Goal: Transaction & Acquisition: Book appointment/travel/reservation

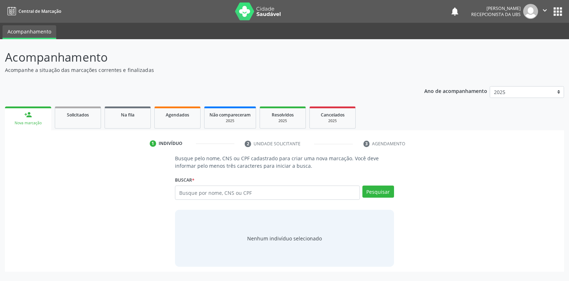
click at [184, 191] on input "text" at bounding box center [267, 192] width 185 height 14
type input "707408049797773"
click at [369, 192] on button "Pesquisar" at bounding box center [378, 191] width 32 height 12
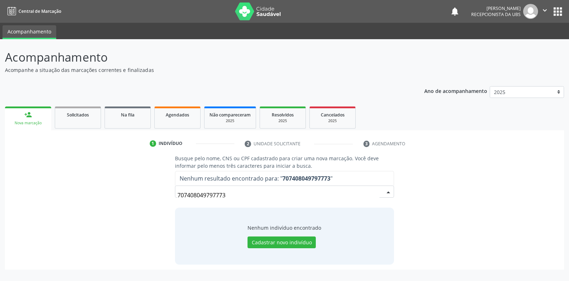
click at [229, 195] on input "707408049797773" at bounding box center [278, 195] width 202 height 14
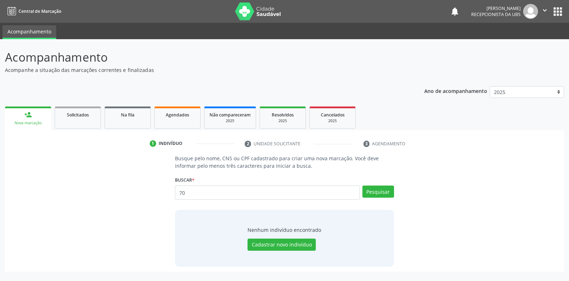
type input "7"
type input "35408294404"
click at [379, 190] on button "Pesquisar" at bounding box center [378, 191] width 32 height 12
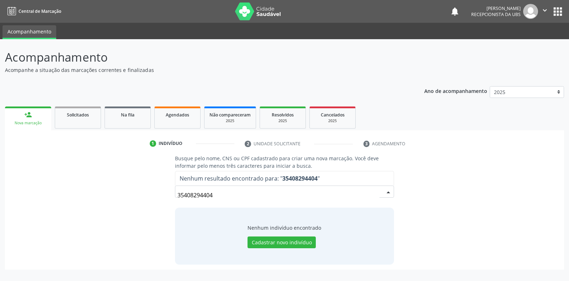
click at [217, 193] on input "35408294404" at bounding box center [278, 195] width 202 height 14
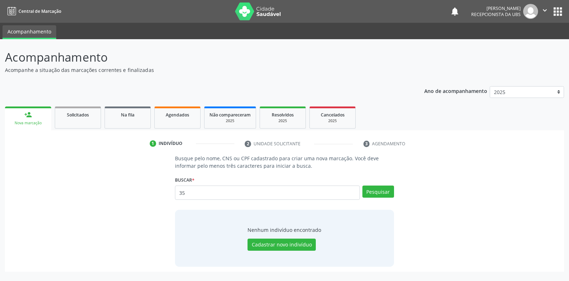
type input "3"
type input "707408049797773"
click at [371, 191] on button "Pesquisar" at bounding box center [378, 191] width 32 height 12
type input "7"
type input "35408294404"
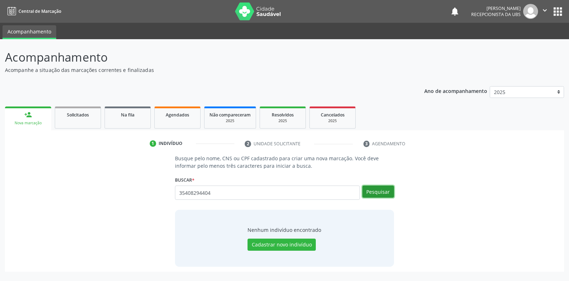
click at [366, 196] on button "Pesquisar" at bounding box center [378, 191] width 32 height 12
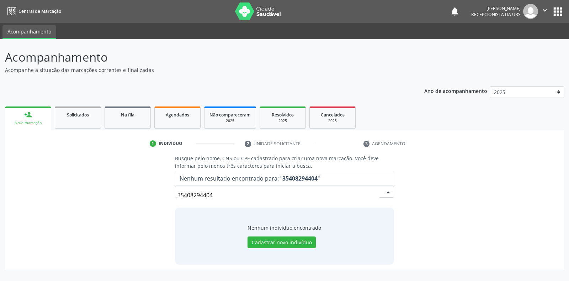
click at [216, 195] on input "35408294404" at bounding box center [278, 195] width 202 height 14
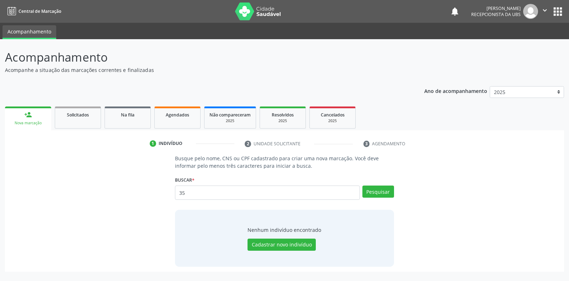
type input "3"
click at [176, 192] on input "text" at bounding box center [267, 192] width 185 height 14
click at [179, 194] on input "text" at bounding box center [267, 192] width 185 height 14
type input "[PERSON_NAME] do nascimeto"
click at [370, 192] on button "Pesquisar" at bounding box center [378, 191] width 32 height 12
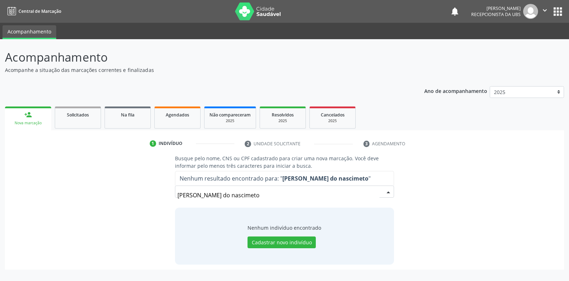
click at [240, 195] on input "[PERSON_NAME] do nascimeto" at bounding box center [278, 195] width 202 height 14
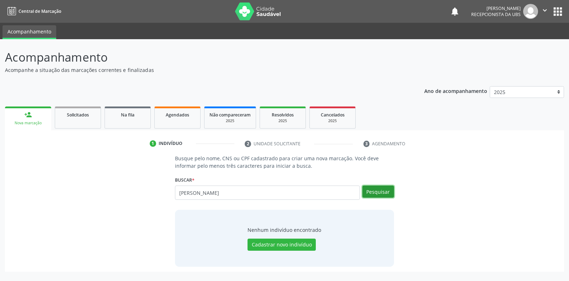
click at [371, 190] on button "Pesquisar" at bounding box center [378, 191] width 32 height 12
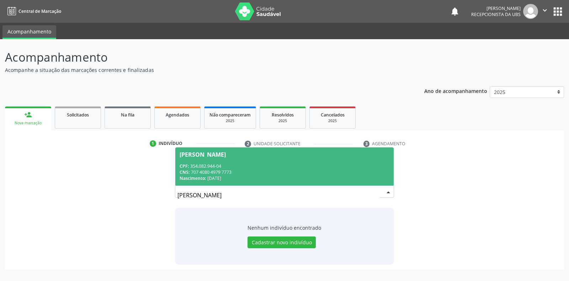
click at [195, 156] on div "[PERSON_NAME]" at bounding box center [203, 154] width 46 height 6
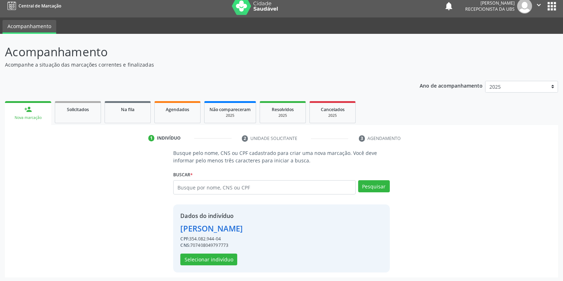
scroll to position [7, 0]
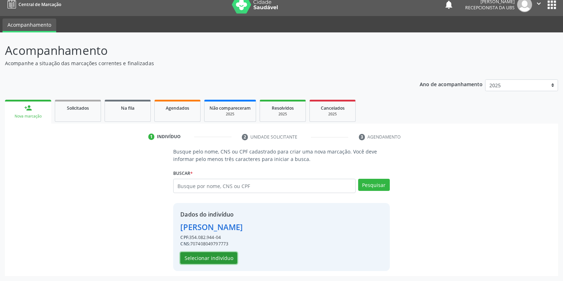
click at [201, 263] on button "Selecionar indivíduo" at bounding box center [208, 258] width 57 height 12
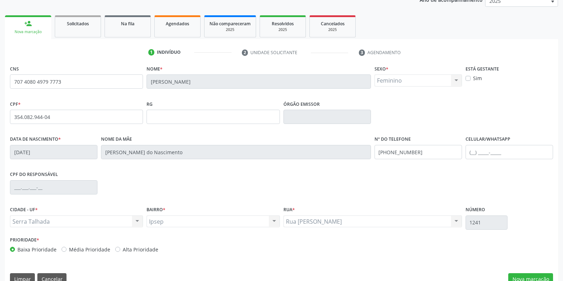
scroll to position [105, 0]
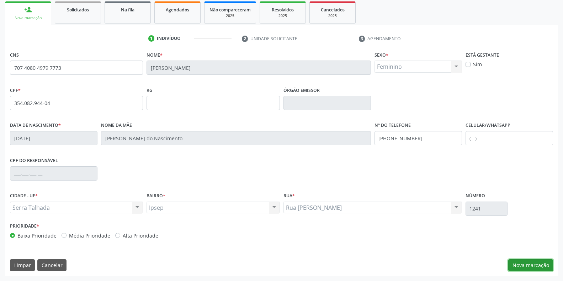
click at [520, 265] on button "Nova marcação" at bounding box center [530, 265] width 45 height 12
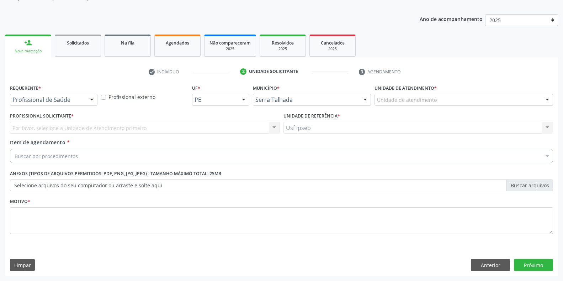
scroll to position [72, 0]
click at [95, 100] on div at bounding box center [91, 100] width 11 height 12
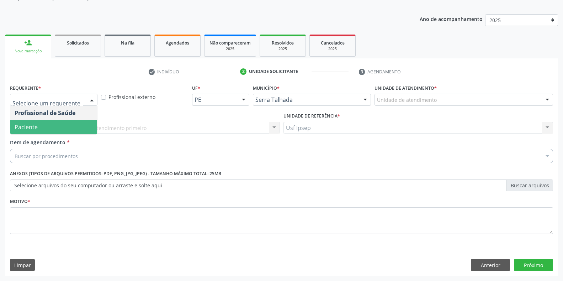
click at [39, 128] on span "Paciente" at bounding box center [53, 127] width 87 height 14
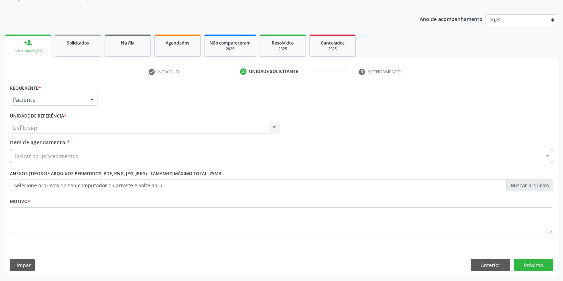
click at [14, 144] on span "Item de agendamento" at bounding box center [37, 142] width 55 height 7
click at [15, 149] on input "Item de agendamento *" at bounding box center [15, 156] width 0 height 14
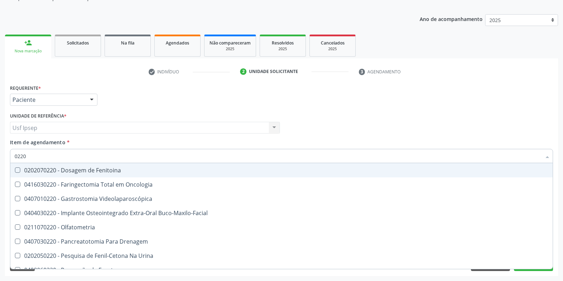
click at [19, 156] on input "0220" at bounding box center [278, 156] width 527 height 14
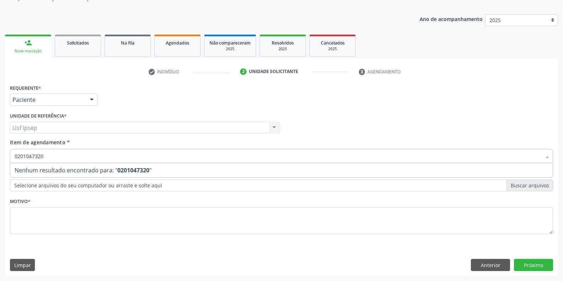
click at [44, 154] on input "0201047320" at bounding box center [278, 156] width 527 height 14
type input "02010473"
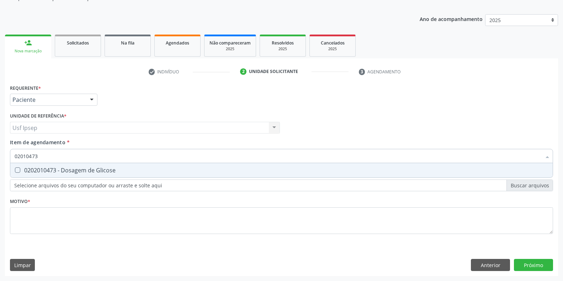
click at [18, 168] on Glicose at bounding box center [17, 169] width 5 height 5
click at [15, 168] on Glicose "checkbox" at bounding box center [12, 170] width 5 height 5
checkbox Glicose "true"
click at [38, 156] on input "02010473" at bounding box center [278, 156] width 527 height 14
type input "0"
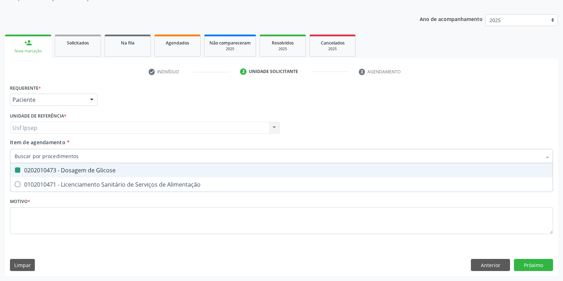
checkbox Glicose "false"
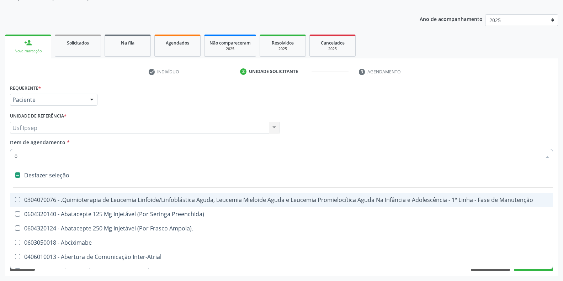
type input "02"
checkbox Coclear "true"
type input "020"
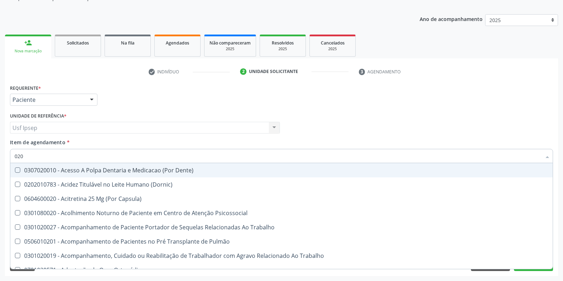
checkbox Glicose "true"
checkbox Segmento\) "false"
type input "02020"
checkbox Salivar "true"
checkbox Laser "false"
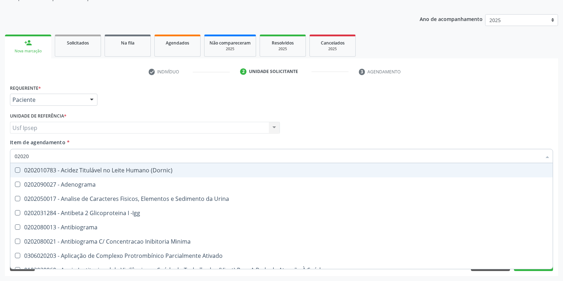
type input "020201"
checkbox T3 "true"
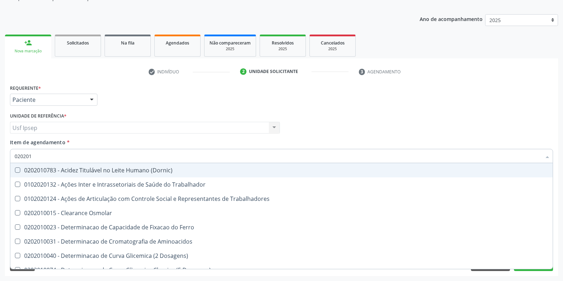
type input "0202010"
checkbox II "true"
checkbox Glicose "false"
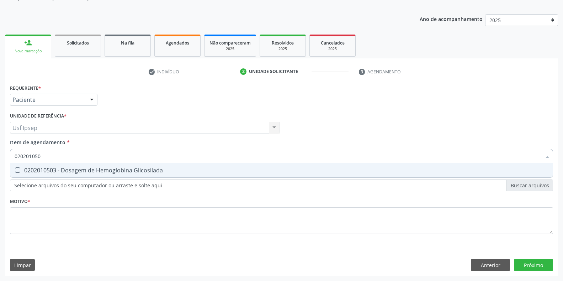
type input "0202010503"
click at [17, 166] on span "0202010503 - Dosagem de Hemoglobina Glicosilada" at bounding box center [281, 170] width 542 height 14
checkbox Glicosilada "true"
click at [43, 155] on input "0202010503" at bounding box center [278, 156] width 527 height 14
type input "0"
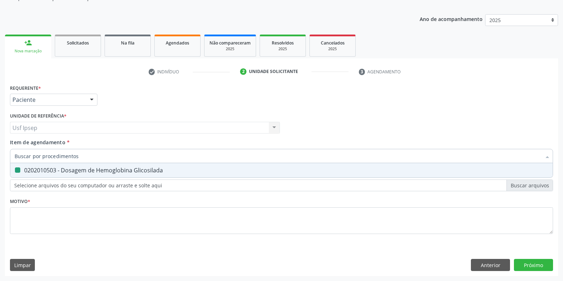
checkbox Glicosilada "false"
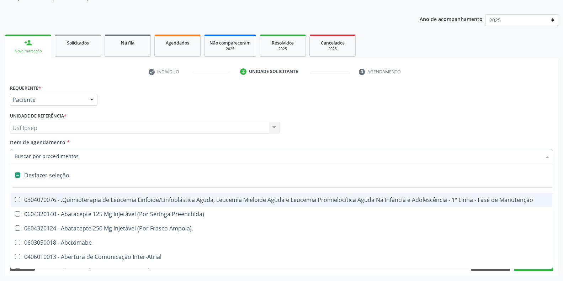
click at [15, 152] on input "Item de agendamento *" at bounding box center [278, 156] width 527 height 14
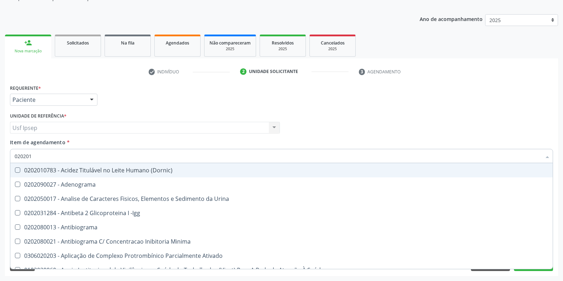
type input "0202010"
checkbox Glicose "true"
checkbox Glicosilada "true"
checkbox Nt-Probnp\) "false"
checkbox Potassio "false"
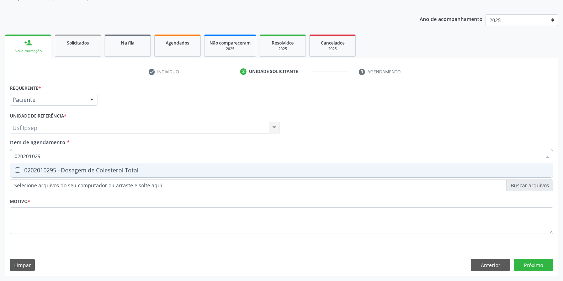
type input "0202010295"
click at [17, 166] on span "0202010295 - Dosagem de Colesterol Total" at bounding box center [281, 170] width 542 height 14
checkbox Total "true"
click at [42, 155] on input "0202010295" at bounding box center [278, 156] width 527 height 14
type input "02020102"
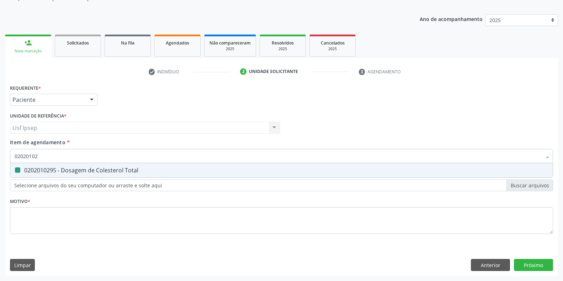
checkbox Total "false"
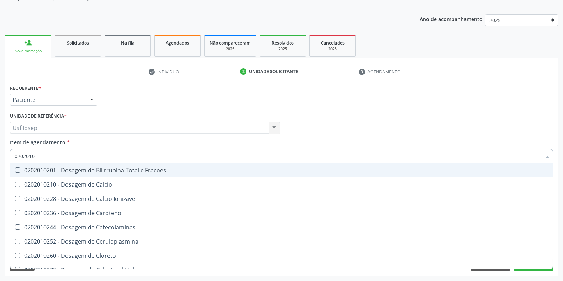
type input "020201"
checkbox Total "false"
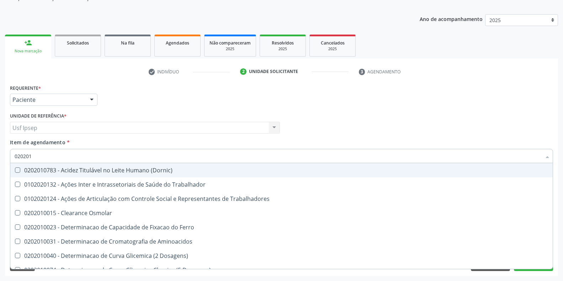
type input "02020"
checkbox Total "false"
checkbox Glicose "false"
checkbox Glicosilada "false"
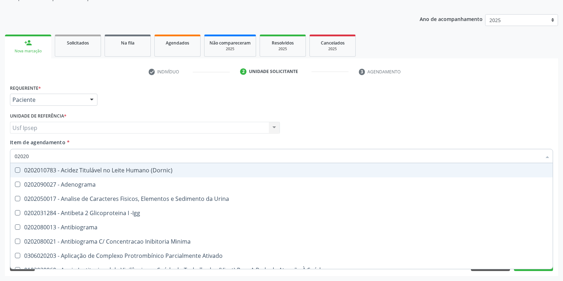
type input "020201"
checkbox Parceria\) "true"
checkbox T3 "true"
checkbox Coagulação "true"
type input "0202010"
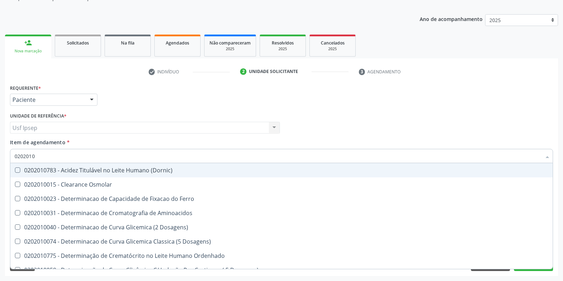
checkbox Total "true"
checkbox Ferritina "false"
checkbox Glicose "true"
checkbox Glicosilada "true"
checkbox Nt-Probnp\) "false"
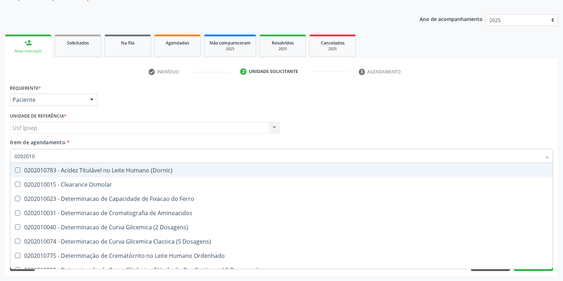
checkbox Potassio "false"
type input "02020102"
checkbox Osmolaridade "true"
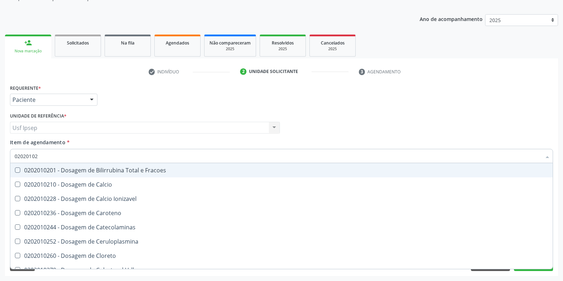
type input "020201029"
checkbox Fracoes "true"
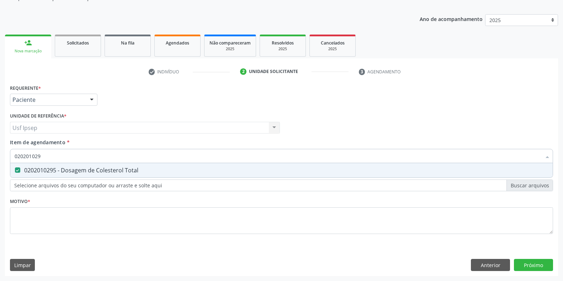
type input "02020102"
checkbox Total "false"
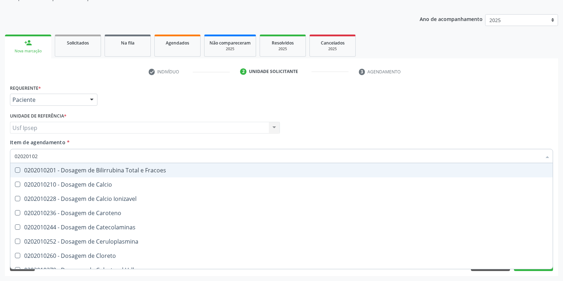
type input "0202010"
checkbox Total "false"
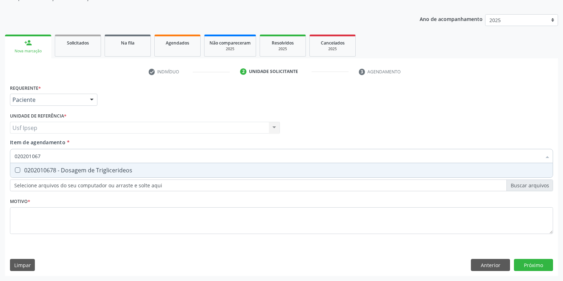
type input "0202010678"
click at [15, 171] on Triglicerideos at bounding box center [17, 169] width 5 height 5
click at [15, 171] on Triglicerideos "checkbox" at bounding box center [12, 170] width 5 height 5
checkbox Triglicerideos "true"
click at [44, 154] on input "0202010678" at bounding box center [278, 156] width 527 height 14
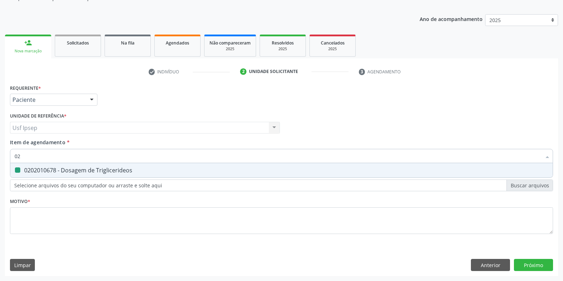
type input "0"
checkbox Triglicerideos "false"
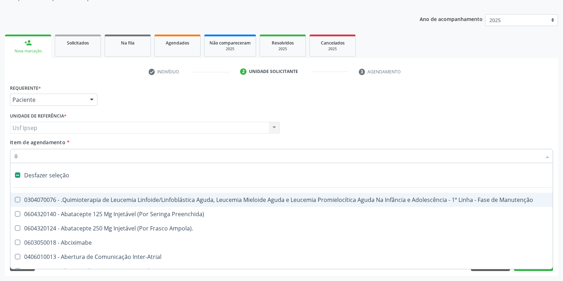
type input "02"
checkbox Antibiotico "true"
checkbox Coclear "true"
checkbox Orofacial "true"
checkbox Embolizante "true"
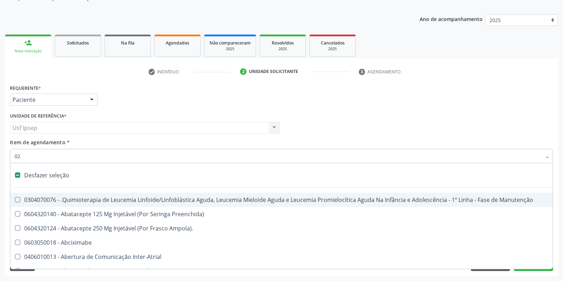
type input "020"
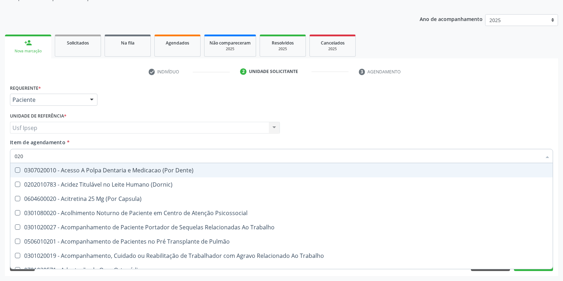
checkbox Total "true"
checkbox Glicose "true"
checkbox Glicosilada "true"
checkbox Triglicerideos "true"
checkbox Espermograma "false"
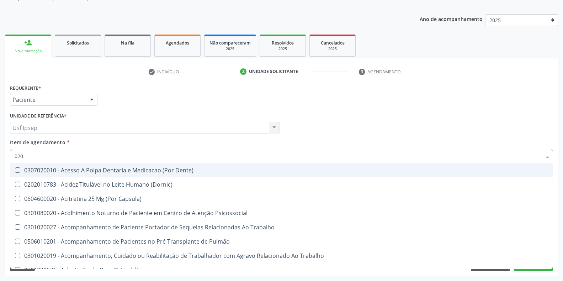
checkbox Segmento\) "false"
checkbox Liso "false"
checkbox Semana\) "false"
type input "02020"
checkbox Tireoide "true"
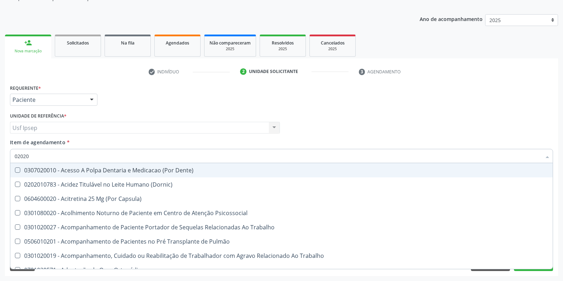
checkbox Fragmento "false"
checkbox Salivar "true"
checkbox Trabalho "true"
checkbox Laser "false"
checkbox Septostomia "false"
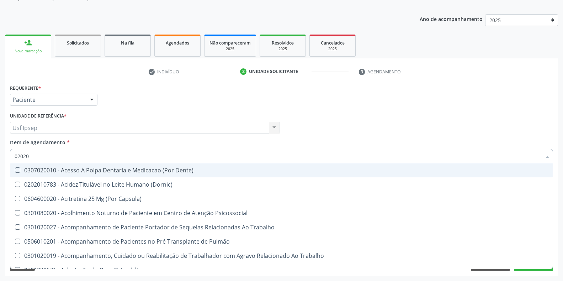
checkbox Inteiro "true"
checkbox Projecoes\) "false"
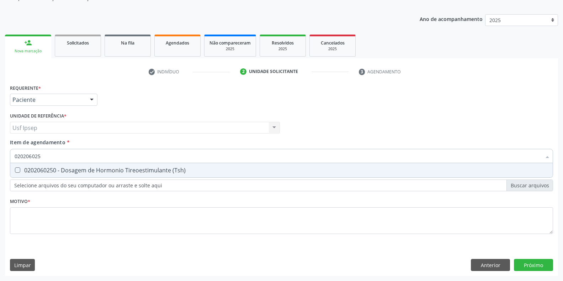
type input "0202060250"
drag, startPoint x: 16, startPoint y: 168, endPoint x: 40, endPoint y: 160, distance: 25.5
click at [15, 168] on \(Tsh\) at bounding box center [17, 169] width 5 height 5
click at [15, 168] on \(Tsh\) "checkbox" at bounding box center [12, 170] width 5 height 5
checkbox \(Tsh\) "true"
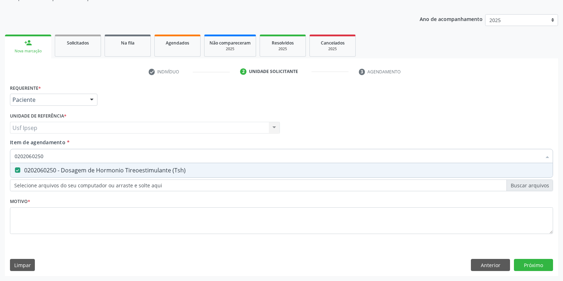
click at [48, 154] on input "0202060250" at bounding box center [278, 156] width 527 height 14
type input "02020602"
checkbox \(Tsh\) "false"
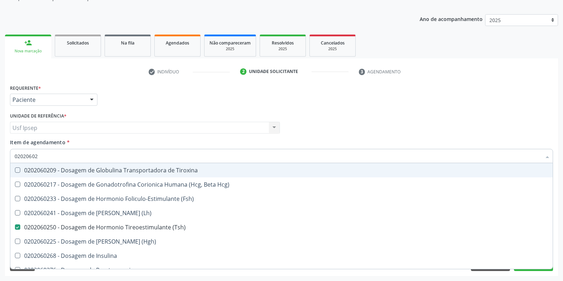
type input "0202060"
checkbox \(Tsh\) "false"
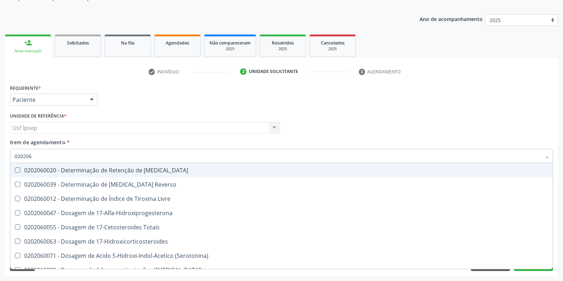
type input "02020"
checkbox \(Tsh\) "false"
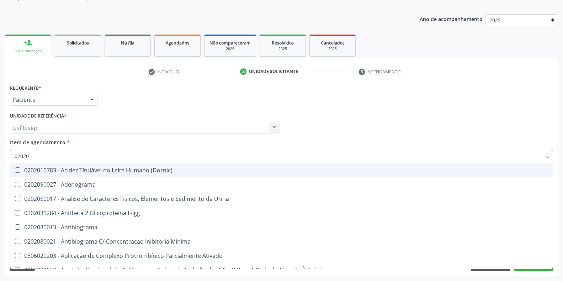
type input "020206"
checkbox Creatinina "true"
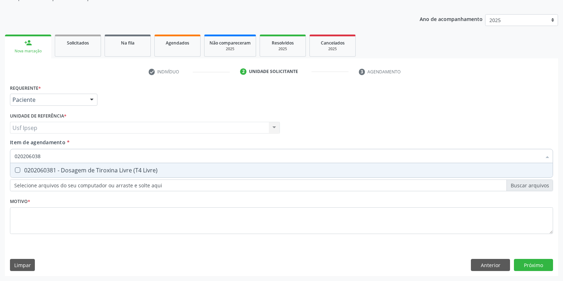
type input "0202060381"
click at [18, 170] on Livre\) at bounding box center [17, 169] width 5 height 5
click at [15, 170] on Livre\) "checkbox" at bounding box center [12, 170] width 5 height 5
checkbox Livre\) "true"
click at [47, 156] on input "0202060381" at bounding box center [278, 156] width 527 height 14
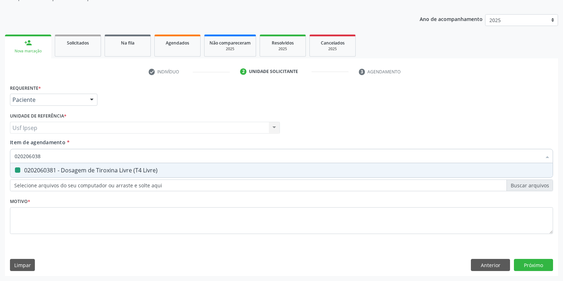
type input "02020603"
checkbox Livre\) "false"
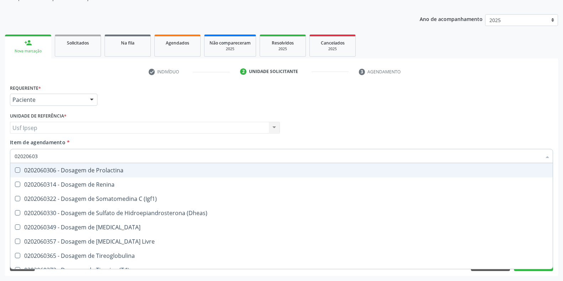
type input "0202060"
checkbox Livre\) "false"
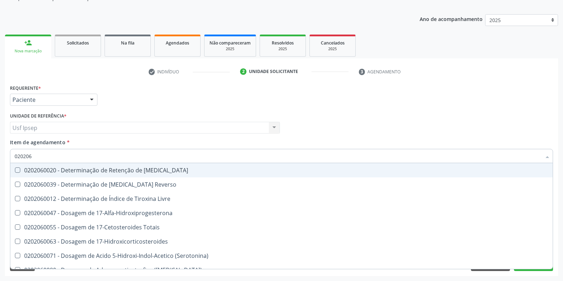
type input "02020"
checkbox \(Tsh\) "false"
checkbox Livre\) "false"
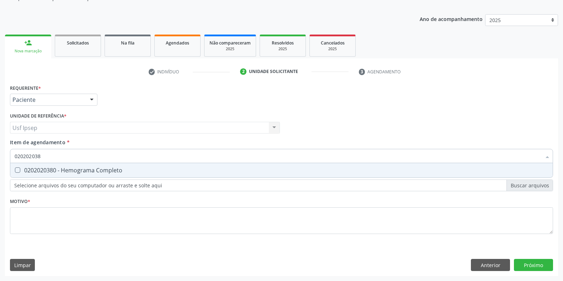
type input "0202020380"
click at [17, 169] on Completo at bounding box center [17, 169] width 5 height 5
click at [15, 169] on Completo "checkbox" at bounding box center [12, 170] width 5 height 5
checkbox Completo "true"
click at [47, 153] on input "0202020380" at bounding box center [278, 156] width 527 height 14
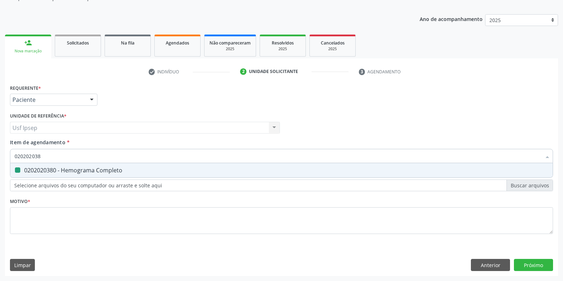
type input "02020203"
checkbox Completo "false"
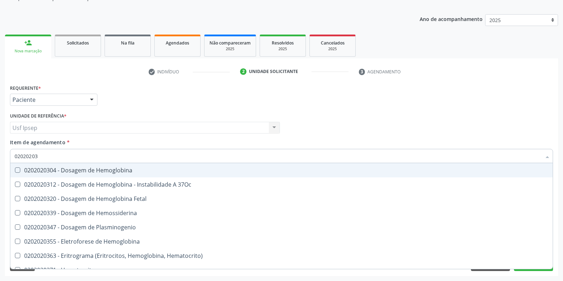
type input "0202020"
checkbox Completo "false"
type input "020202"
checkbox Completo "false"
checkbox Leucograma "true"
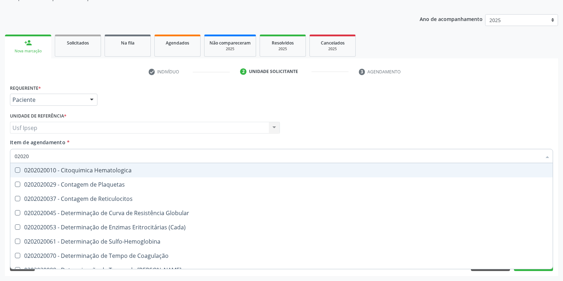
type input "0202"
checkbox Completo "false"
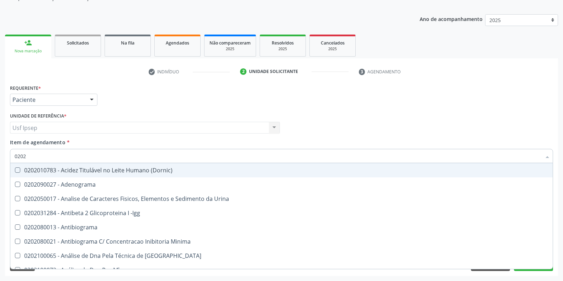
type input "02020"
checkbox Barbituratos "true"
checkbox Total "false"
checkbox Xi "true"
checkbox Fibrinogenio "true"
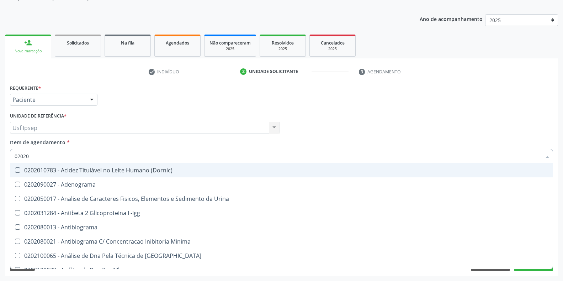
checkbox Esperma "true"
checkbox Glicose "false"
checkbox Glicosilada "false"
checkbox \(Tsh\) "false"
checkbox Progesterona "true"
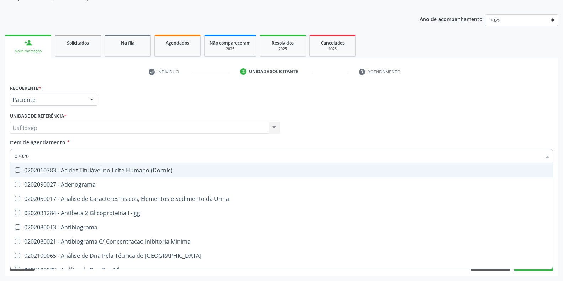
checkbox Funcional "true"
checkbox Livre\) "false"
checkbox Triglicerideos "false"
checkbox Zinco "true"
checkbox Completo "false"
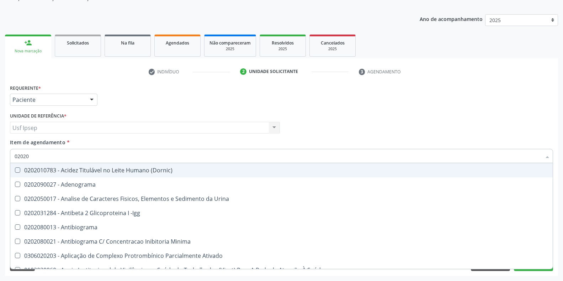
type input "020201"
checkbox Parceria\) "true"
checkbox T3 "true"
checkbox Coagulação "true"
checkbox Acetona "true"
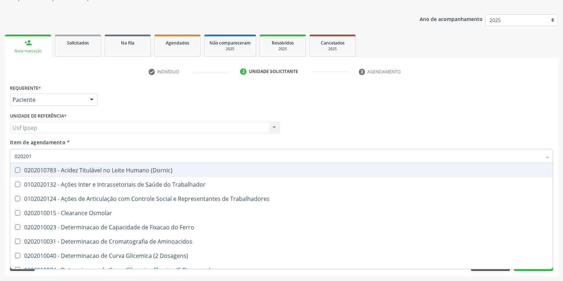
type input "0202010"
checkbox Fracoes "true"
checkbox Total "false"
checkbox II "true"
checkbox Serico "true"
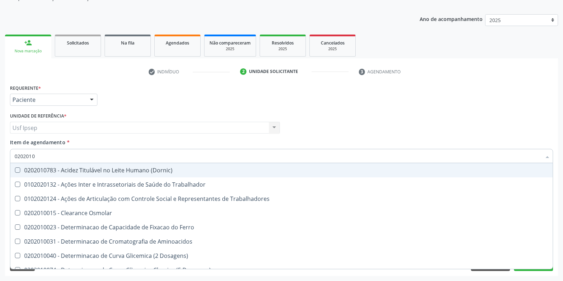
checkbox Glicose "false"
checkbox Glicosilada "false"
checkbox Muco-Proteinas "true"
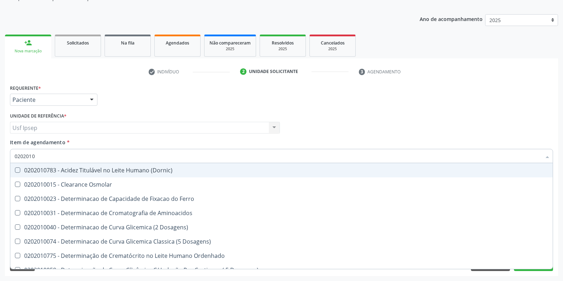
type input "02020106"
checkbox Dosagens\) "true"
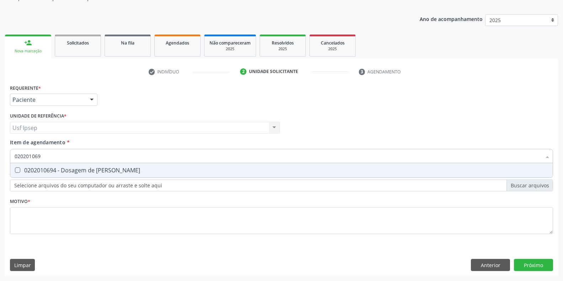
type input "0202010694"
click at [16, 169] on Ureia at bounding box center [17, 169] width 5 height 5
click at [15, 169] on Ureia "checkbox" at bounding box center [12, 170] width 5 height 5
checkbox Ureia "true"
click at [44, 154] on input "0202010694" at bounding box center [278, 156] width 527 height 14
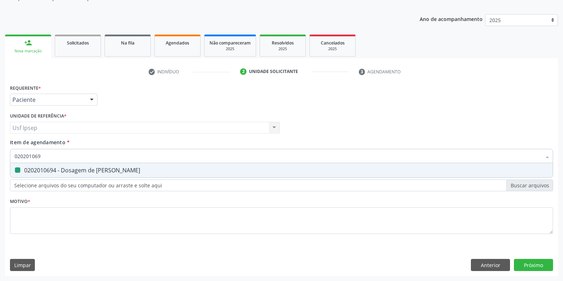
type input "02020106"
checkbox Ureia "false"
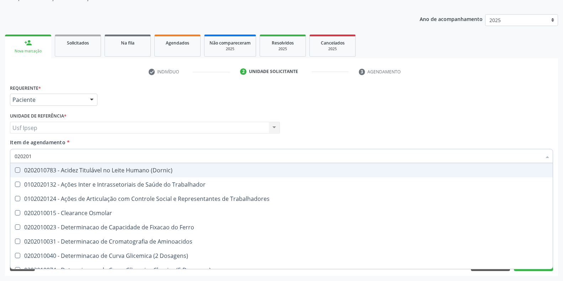
type input "02020"
checkbox Total "false"
checkbox Glicose "false"
checkbox Glicosilada "false"
checkbox Triglicerideos "false"
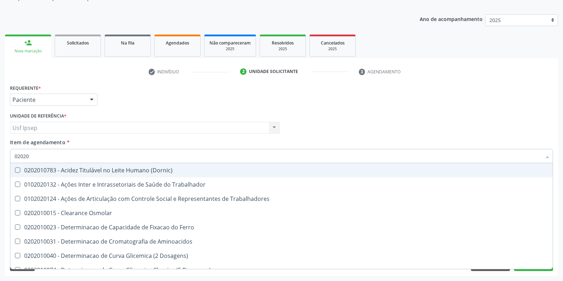
checkbox Ureia "false"
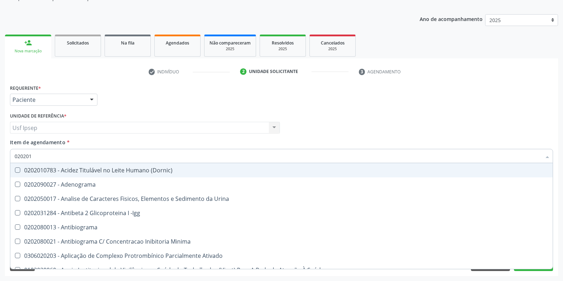
type input "0202010"
checkbox Plaquetas "true"
checkbox Parceria\) "false"
checkbox Osmolalidade "true"
checkbox Ordenhado "true"
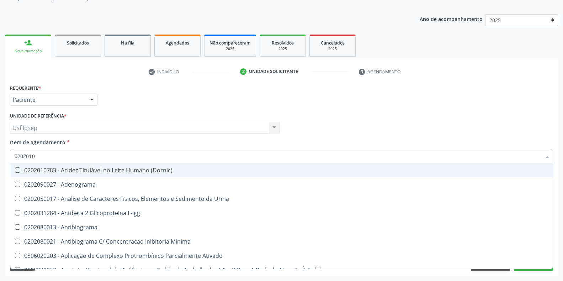
checkbox T3 "false"
checkbox Coagulação "false"
checkbox \(Tap\) "true"
checkbox Livre "true"
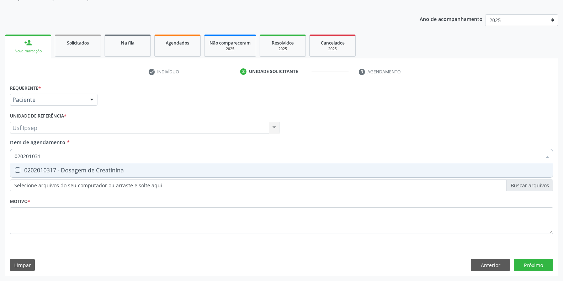
type input "0202010317"
click at [20, 168] on Creatinina at bounding box center [17, 169] width 5 height 5
click at [15, 168] on Creatinina "checkbox" at bounding box center [12, 170] width 5 height 5
checkbox Creatinina "true"
click at [46, 153] on input "0202010317" at bounding box center [278, 156] width 527 height 14
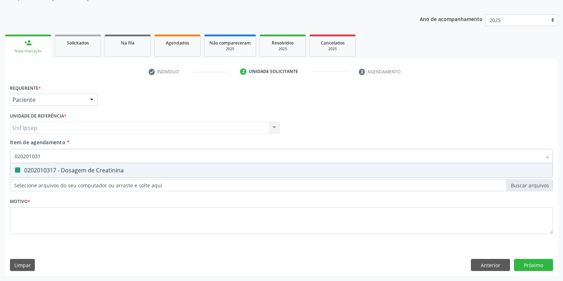
type input "02020103"
checkbox Creatinina "false"
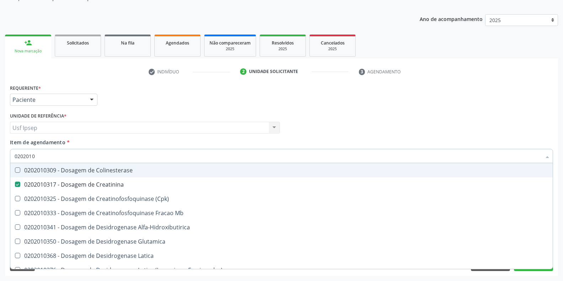
type input "020201"
checkbox Creatinina "false"
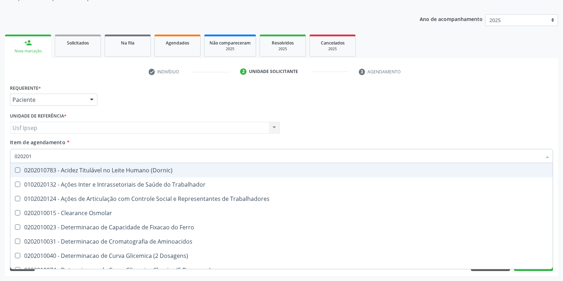
type input "0202010"
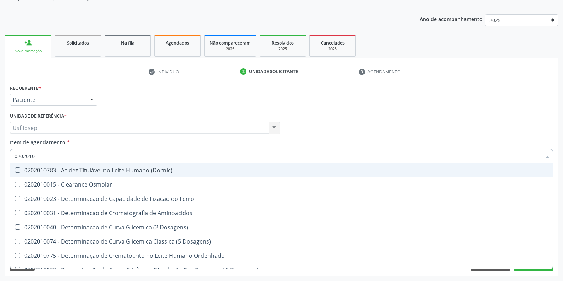
checkbox Total "true"
checkbox Creatinina "true"
checkbox Ferritina "false"
checkbox Folato "false"
checkbox Glicose "true"
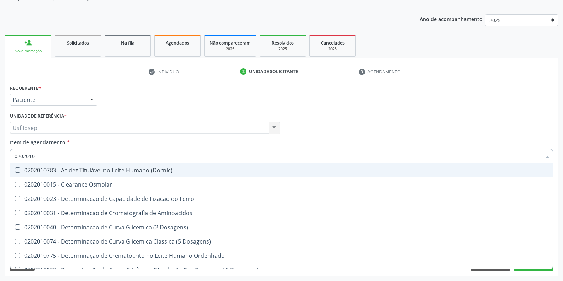
checkbox Glicosilada "true"
checkbox Nt-Probnp\) "false"
checkbox Potassio "false"
checkbox Triglicerideos "true"
checkbox Ureia "true"
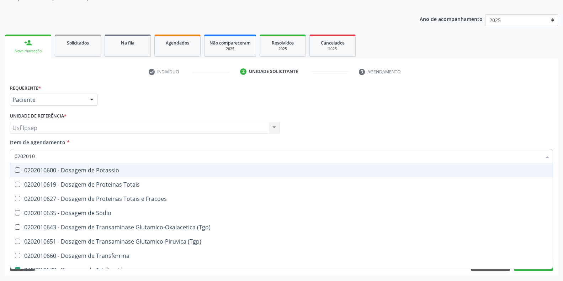
type input "02020106"
checkbox Triglicerideos "true"
checkbox Ureia "true"
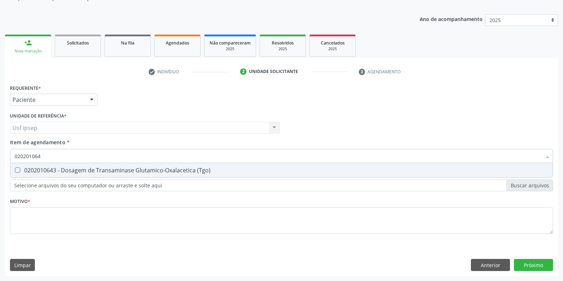
type input "0202010643"
click at [20, 168] on \(Tgo\) at bounding box center [17, 169] width 5 height 5
click at [15, 168] on \(Tgo\) "checkbox" at bounding box center [12, 170] width 5 height 5
checkbox \(Tgo\) "true"
click at [45, 155] on input "0202010643" at bounding box center [278, 156] width 527 height 14
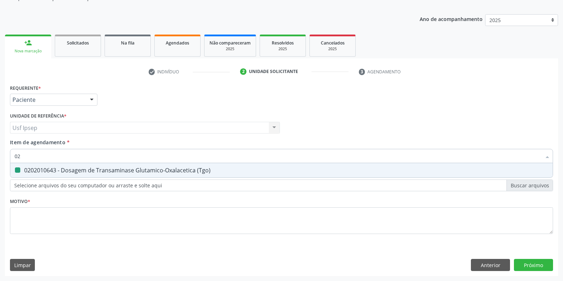
type input "0"
checkbox \(Tgo\) "false"
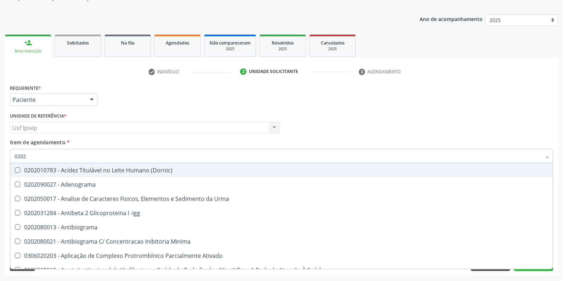
type input "02020"
checkbox Total "true"
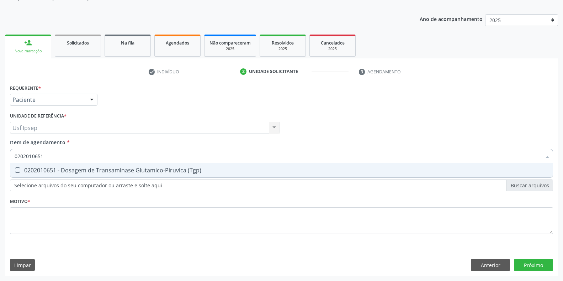
click at [17, 173] on div "0202010651 - Dosagem de Transaminase Glutamico-Piruvica (Tgp)" at bounding box center [282, 170] width 534 height 6
click at [43, 156] on input "0202010651" at bounding box center [278, 156] width 527 height 14
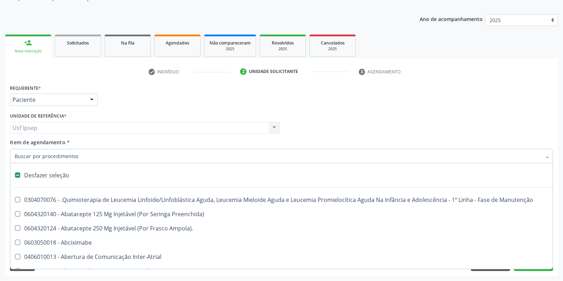
scroll to position [356, 0]
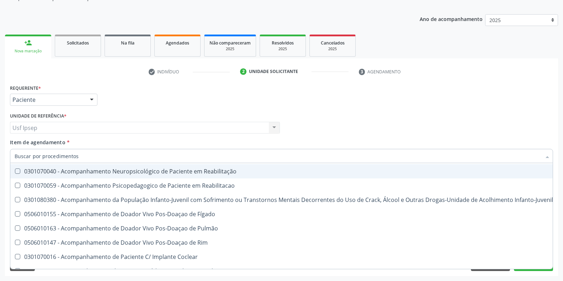
drag, startPoint x: 451, startPoint y: 90, endPoint x: 484, endPoint y: 94, distance: 33.6
click at [448, 90] on div "Requerente * Paciente Profissional de Saúde Paciente Nenhum resultado encontrad…" at bounding box center [281, 97] width 547 height 28
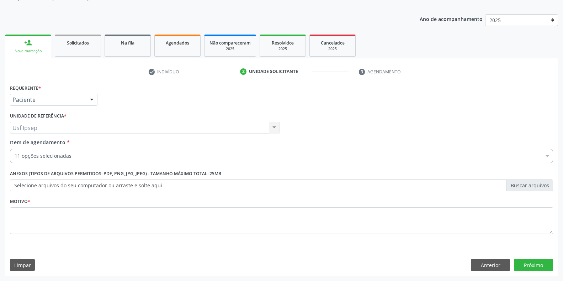
scroll to position [0, 0]
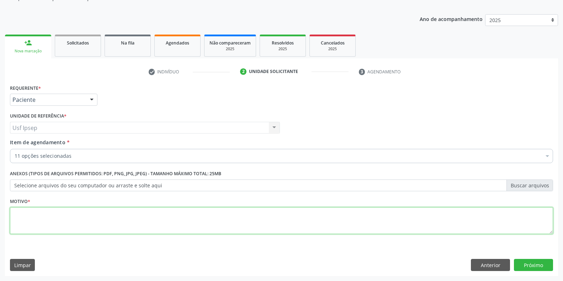
click at [18, 224] on textarea at bounding box center [281, 220] width 543 height 27
click at [18, 223] on textarea at bounding box center [281, 220] width 543 height 27
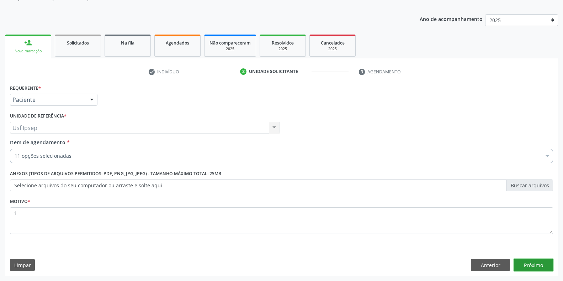
click at [529, 265] on button "Próximo" at bounding box center [533, 265] width 39 height 12
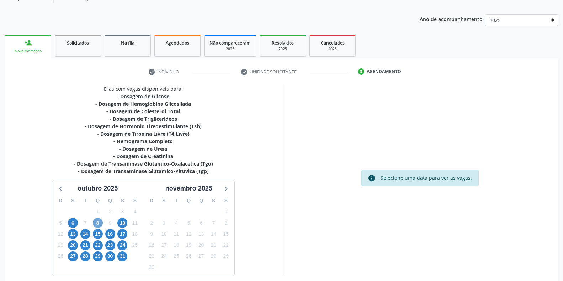
click at [98, 223] on span "8" at bounding box center [98, 223] width 10 height 10
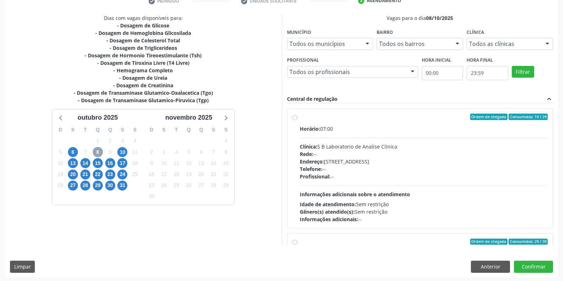
scroll to position [144, 0]
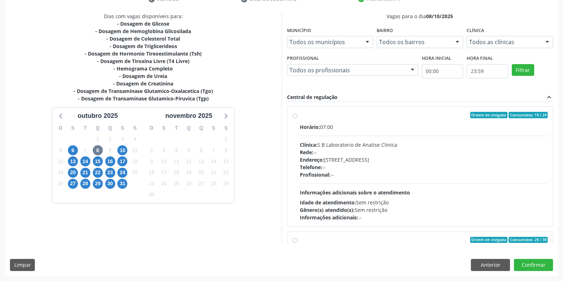
click at [300, 116] on label "Ordem de chegada Consumidos: 19 / 24 Horário: 07:00 Clínica: S B Laboratorio de…" at bounding box center [424, 166] width 248 height 109
click at [296, 116] on input "Ordem de chegada Consumidos: 19 / 24 Horário: 07:00 Clínica: S B Laboratorio de…" at bounding box center [294, 115] width 5 height 6
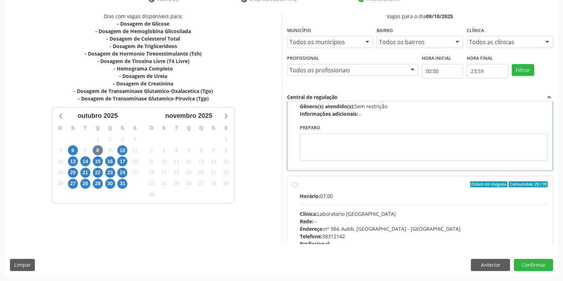
scroll to position [160, 0]
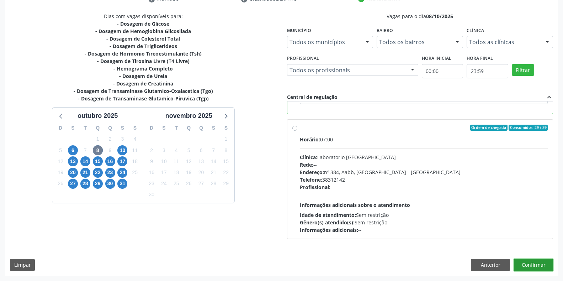
click at [530, 266] on button "Confirmar" at bounding box center [533, 265] width 39 height 12
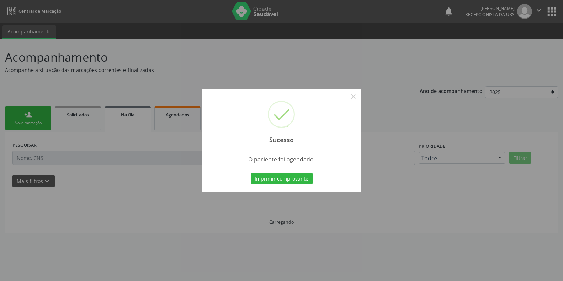
scroll to position [0, 0]
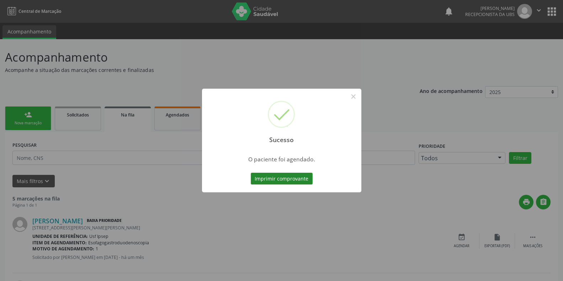
click at [260, 180] on button "Imprimir comprovante" at bounding box center [282, 178] width 62 height 12
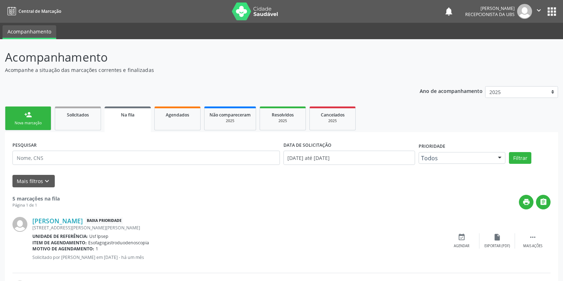
click at [18, 124] on div "Nova marcação" at bounding box center [28, 122] width 36 height 5
click at [29, 122] on div "Nova marcação" at bounding box center [28, 122] width 36 height 5
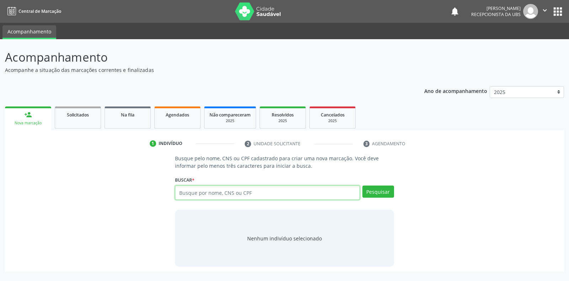
click at [181, 188] on input "text" at bounding box center [267, 192] width 185 height 14
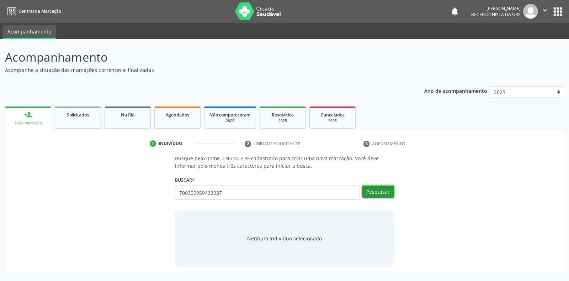
click at [381, 195] on button "Pesquisar" at bounding box center [378, 191] width 32 height 12
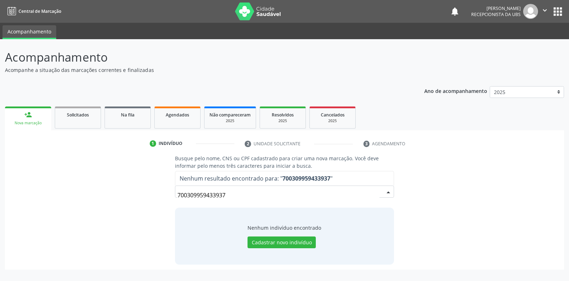
click at [227, 195] on input "700309959433937" at bounding box center [278, 195] width 202 height 14
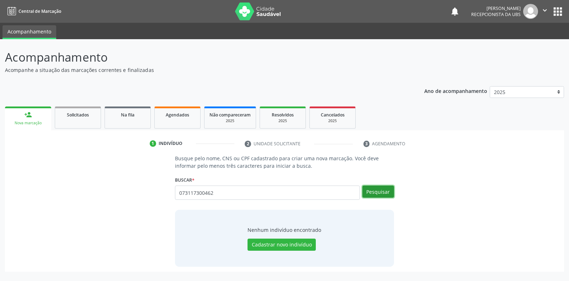
click at [377, 192] on button "Pesquisar" at bounding box center [378, 191] width 32 height 12
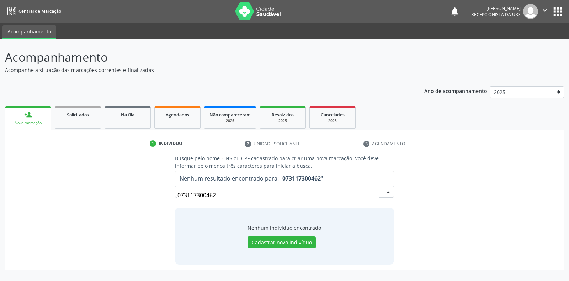
click at [217, 196] on input "073117300462" at bounding box center [278, 195] width 202 height 14
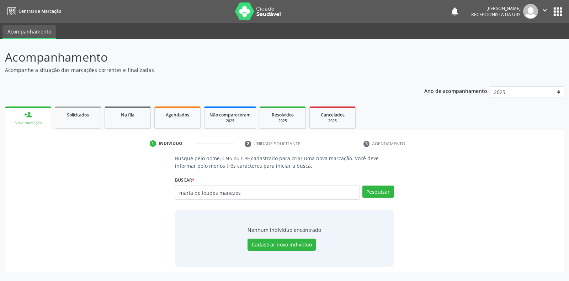
click at [217, 193] on input "maria de loudes manezes" at bounding box center [267, 192] width 185 height 14
click at [208, 193] on input "maria de loudes manezes" at bounding box center [267, 192] width 185 height 14
click at [245, 191] on input "[PERSON_NAME]" at bounding box center [267, 192] width 185 height 14
click at [239, 192] on input "[PERSON_NAME]" at bounding box center [267, 192] width 185 height 14
click at [377, 193] on button "Pesquisar" at bounding box center [378, 191] width 32 height 12
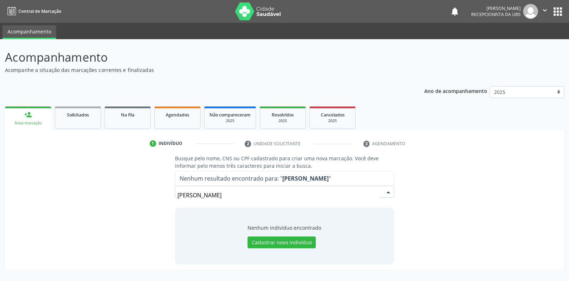
click at [262, 196] on input "[PERSON_NAME]" at bounding box center [278, 195] width 202 height 14
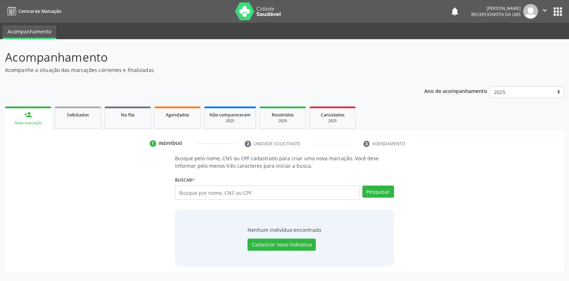
click at [177, 191] on input "text" at bounding box center [267, 192] width 185 height 14
drag, startPoint x: 376, startPoint y: 191, endPoint x: 385, endPoint y: 194, distance: 9.2
click at [385, 194] on button "Pesquisar" at bounding box center [378, 191] width 32 height 12
click at [262, 192] on input "[PERSON_NAME]" at bounding box center [267, 192] width 185 height 14
click at [381, 195] on button "Pesquisar" at bounding box center [378, 191] width 32 height 12
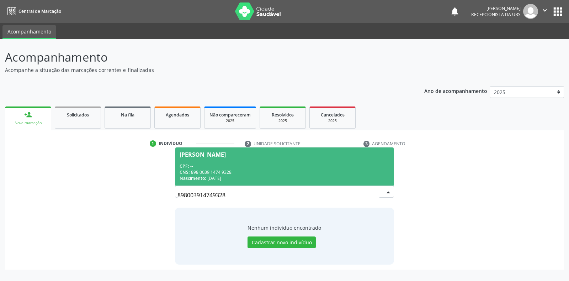
click at [224, 156] on div "[PERSON_NAME]" at bounding box center [203, 154] width 46 height 6
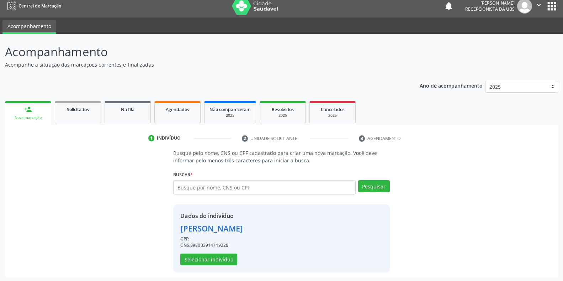
scroll to position [7, 0]
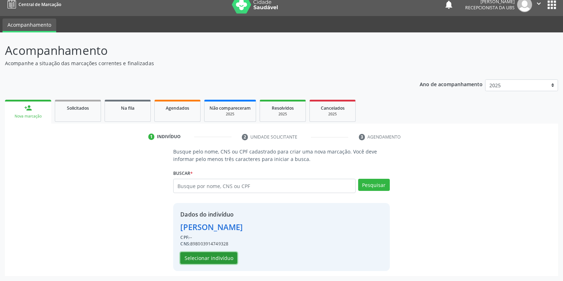
click at [199, 260] on button "Selecionar indivíduo" at bounding box center [208, 258] width 57 height 12
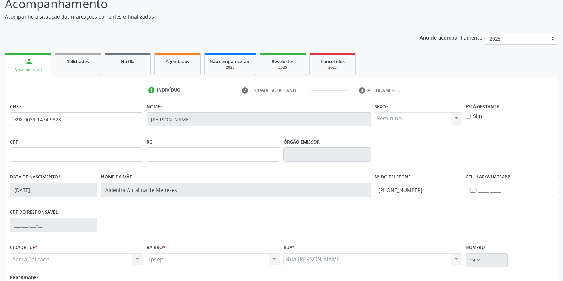
scroll to position [105, 0]
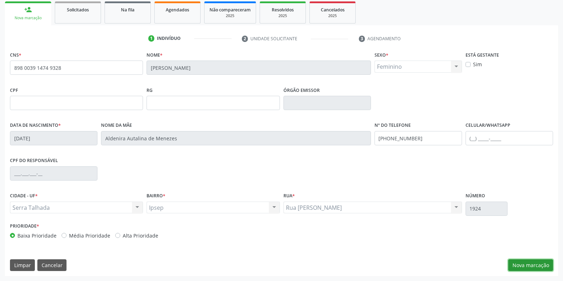
click at [531, 264] on button "Nova marcação" at bounding box center [530, 265] width 45 height 12
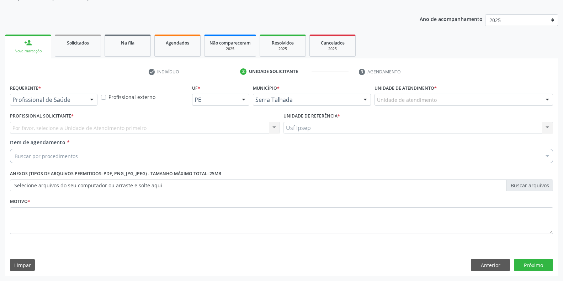
scroll to position [72, 0]
click at [92, 99] on div at bounding box center [91, 100] width 11 height 12
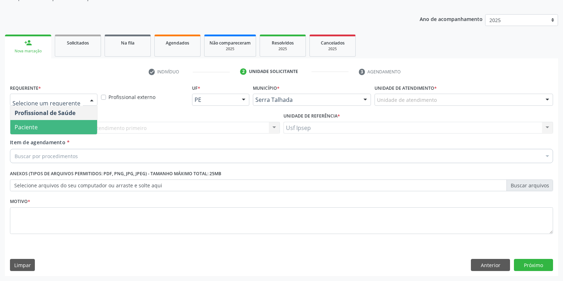
click at [57, 126] on span "Paciente" at bounding box center [53, 127] width 87 height 14
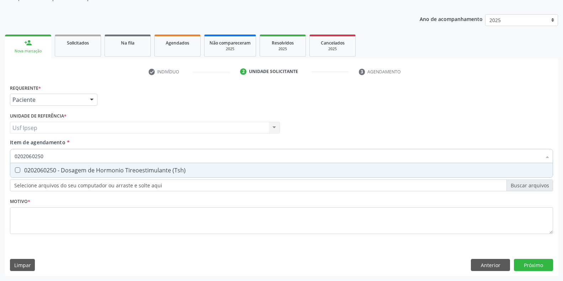
click at [17, 173] on div "0202060250 - Dosagem de Hormonio Tireoestimulante (Tsh)" at bounding box center [282, 170] width 534 height 6
click at [46, 155] on input "0202060250" at bounding box center [278, 156] width 527 height 14
click at [15, 170] on Livre\) at bounding box center [17, 169] width 5 height 5
click at [15, 170] on Livre\) "checkbox" at bounding box center [12, 170] width 5 height 5
click at [43, 155] on input "0202060381" at bounding box center [278, 156] width 527 height 14
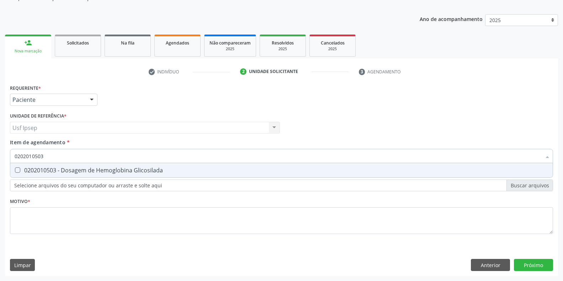
click at [18, 171] on Glicosilada at bounding box center [17, 169] width 5 height 5
click at [15, 171] on Glicosilada "checkbox" at bounding box center [12, 170] width 5 height 5
click at [16, 171] on Ureia at bounding box center [17, 169] width 5 height 5
click at [15, 171] on Ureia "checkbox" at bounding box center [12, 170] width 5 height 5
click at [44, 154] on input "0202010694" at bounding box center [278, 156] width 527 height 14
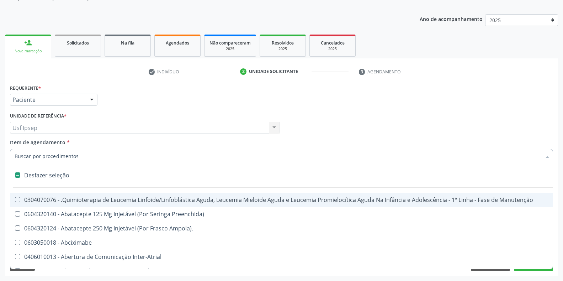
click at [16, 153] on input "Item de agendamento *" at bounding box center [278, 156] width 527 height 14
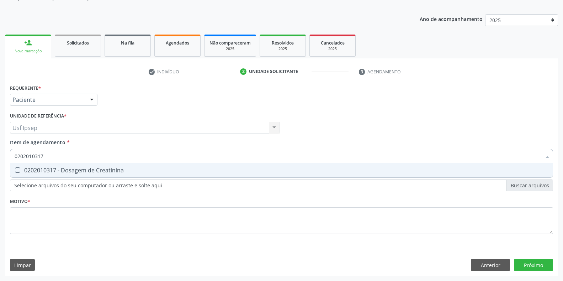
click at [18, 169] on Creatinina at bounding box center [17, 169] width 5 height 5
click at [15, 169] on Creatinina "checkbox" at bounding box center [12, 170] width 5 height 5
click at [45, 154] on input "0202010317" at bounding box center [278, 156] width 527 height 14
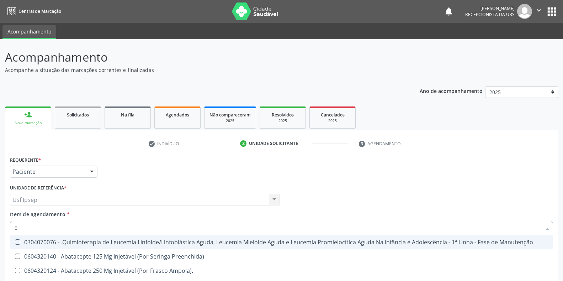
scroll to position [72, 0]
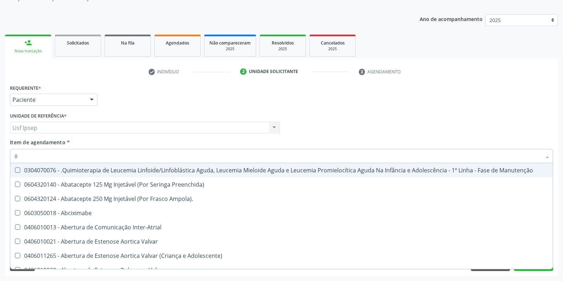
click at [18, 155] on input "0" at bounding box center [278, 156] width 527 height 14
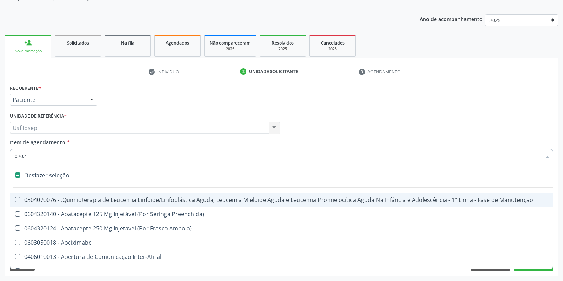
type input "02020"
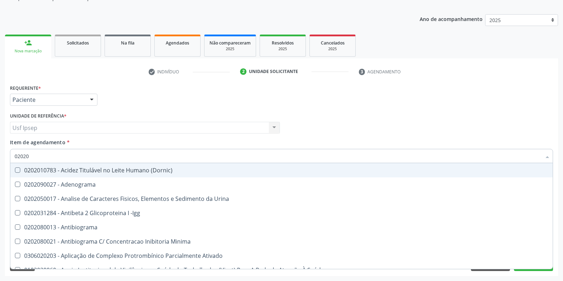
checkbox Creatinina "true"
checkbox Viii "false"
checkbox Glicosilada "true"
checkbox \(Tsh\) "true"
checkbox Muco-Proteinas "false"
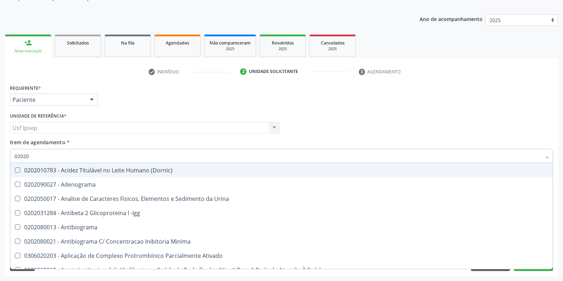
checkbox Piruvato "false"
checkbox Livre\) "true"
checkbox Ureia "true"
checkbox Direto "false"
checkbox Hematocrito "false"
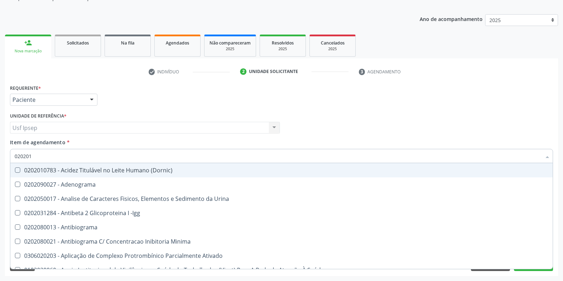
type input "0202010"
checkbox Herpesvirus "true"
checkbox Gestante "false"
checkbox Ordenhado "true"
checkbox Coagulação "false"
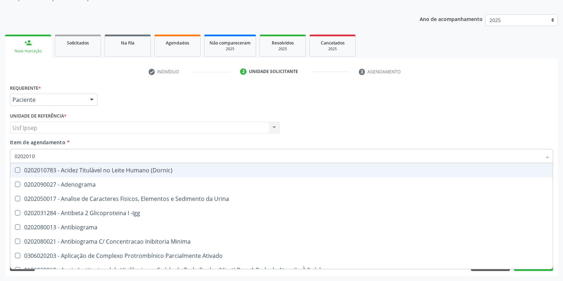
checkbox Livre "true"
type input "02020106"
checkbox Osmolaridade "true"
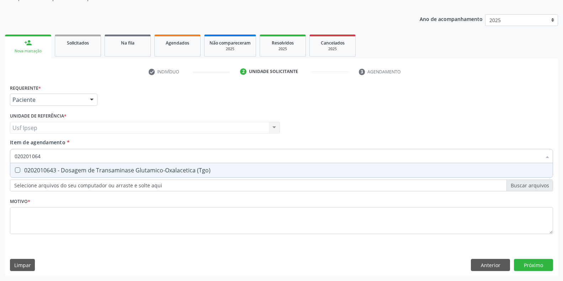
type input "0202010643"
click at [17, 170] on \(Tgo\) at bounding box center [17, 169] width 5 height 5
click at [15, 170] on \(Tgo\) "checkbox" at bounding box center [12, 170] width 5 height 5
checkbox \(Tgo\) "true"
click at [44, 154] on input "0202010643" at bounding box center [278, 156] width 527 height 14
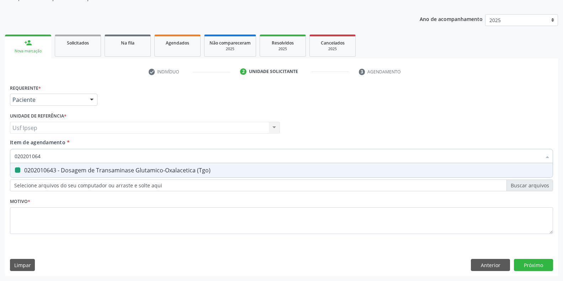
type input "02020106"
checkbox \(Tgo\) "false"
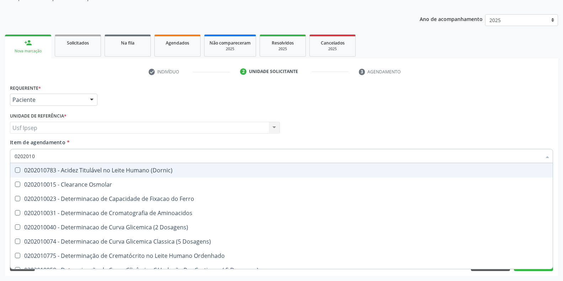
type input "020201"
checkbox Creatinina "false"
checkbox Folato "true"
checkbox Glicosilada "false"
checkbox Potassio "true"
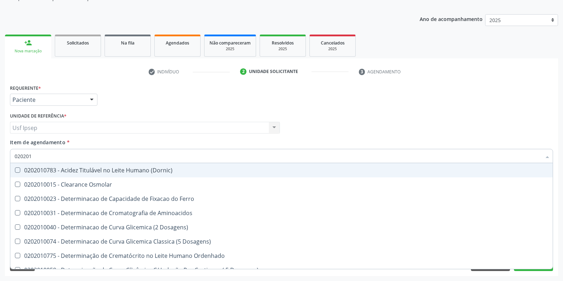
checkbox \(Tgo\) "false"
checkbox Ureia "false"
checkbox D-Xilose "true"
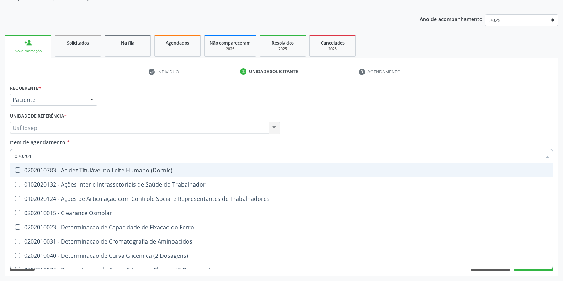
type input "0202010"
checkbox Ionizavel "true"
checkbox Creatinina "false"
checkbox Serico "true"
checkbox Glicosilada "false"
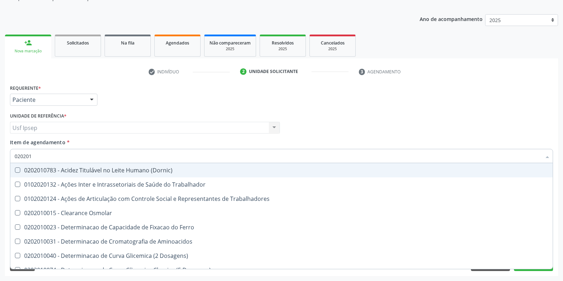
checkbox Leucino-Aminopeptidase "true"
checkbox Piruvato "true"
checkbox \(Tgo\) "false"
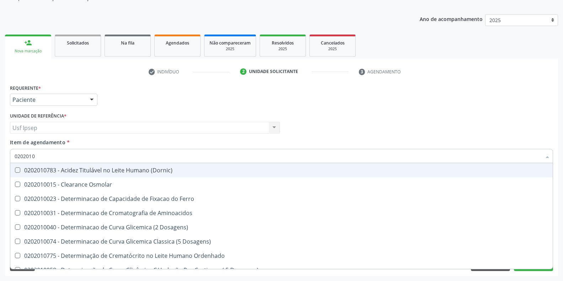
type input "02020106"
checkbox Dosagens\) "true"
checkbox Osmolaridade "true"
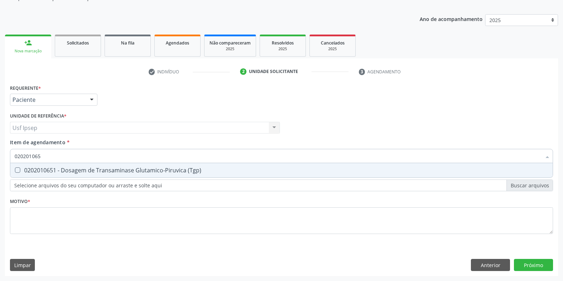
type input "0202010651"
click at [18, 170] on \(Tgp\) at bounding box center [17, 169] width 5 height 5
click at [15, 170] on \(Tgp\) "checkbox" at bounding box center [12, 170] width 5 height 5
checkbox \(Tgp\) "true"
click at [43, 155] on input "0202010651" at bounding box center [278, 156] width 527 height 14
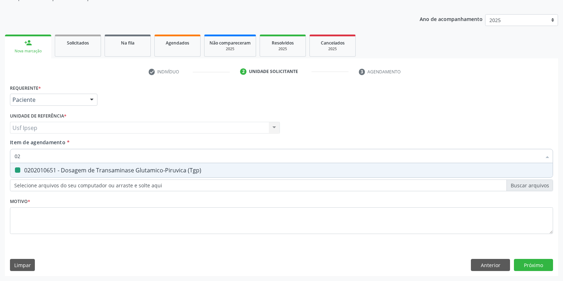
type input "0"
checkbox \(Tgp\) "false"
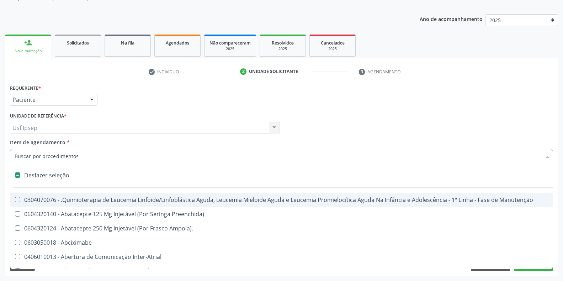
click at [16, 155] on input "Item de agendamento *" at bounding box center [278, 156] width 527 height 14
drag, startPoint x: 13, startPoint y: 153, endPoint x: 9, endPoint y: 152, distance: 4.3
click at [9, 153] on div "Item de agendamento * Desfazer seleção 0304070076 - .Quimioterapia de Leucemia …" at bounding box center [281, 151] width 547 height 27
checkbox Preenchida\) "true"
checkbox Ampola\)\ "true"
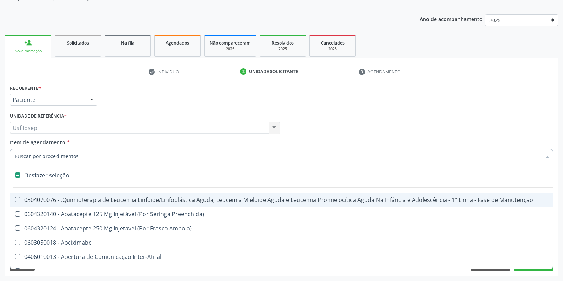
checkbox Abciximabe "true"
checkbox Inter-Atrial "true"
checkbox Valvar "true"
checkbox Adolescente\) "true"
checkbox Valvar "true"
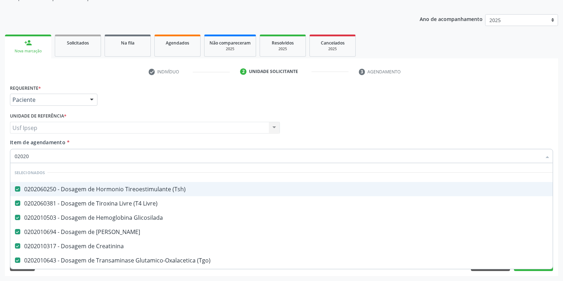
type input "020208"
checkbox \(Tsh\) "false"
checkbox Livre\) "false"
checkbox Glicosilada "false"
checkbox Ureia "false"
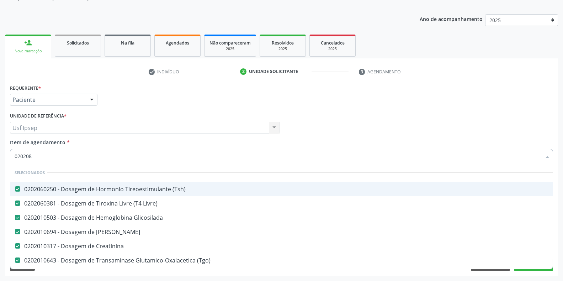
checkbox Creatinina "false"
checkbox \(Tgo\) "false"
checkbox \(Tgp\) "false"
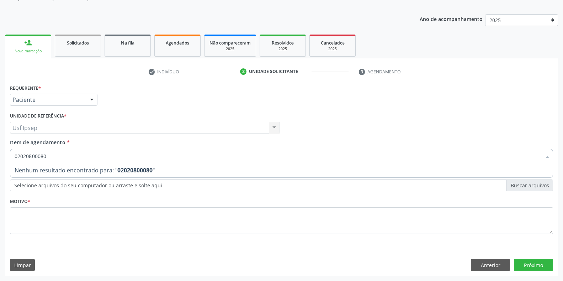
click at [52, 155] on input "02020800080" at bounding box center [278, 156] width 527 height 14
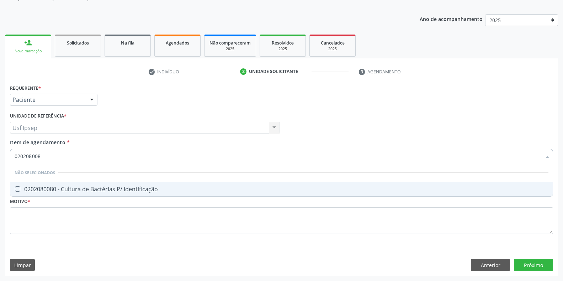
type input "0202080080"
click at [15, 188] on Identificação at bounding box center [17, 188] width 5 height 5
click at [15, 188] on Identificação "checkbox" at bounding box center [12, 188] width 5 height 5
checkbox Identificação "true"
click at [45, 155] on input "0202080080" at bounding box center [278, 156] width 527 height 14
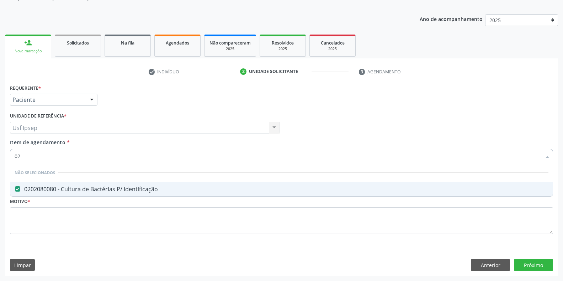
type input "0"
checkbox Identificação "true"
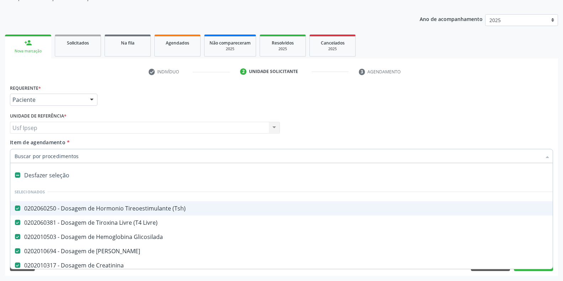
click at [14, 155] on div at bounding box center [281, 156] width 543 height 14
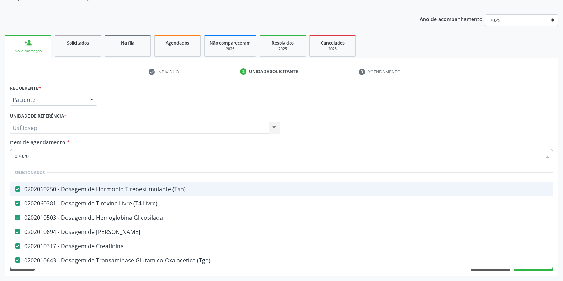
type input "020201"
checkbox \(Tgp\) "false"
checkbox Identificação "false"
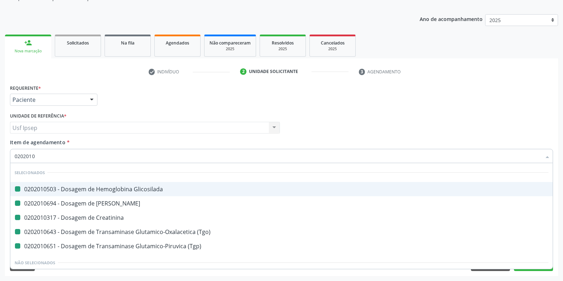
type input "02020104"
checkbox Glicosilada "false"
checkbox Ureia "false"
checkbox Creatinina "false"
checkbox \(Tgo\) "false"
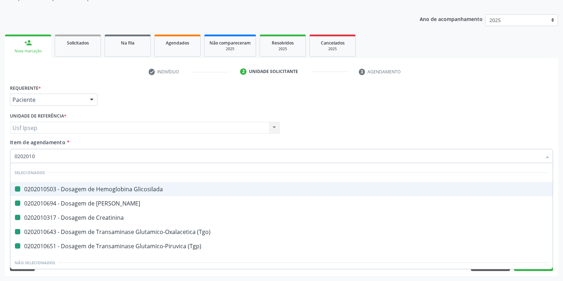
checkbox \(Tgp\) "false"
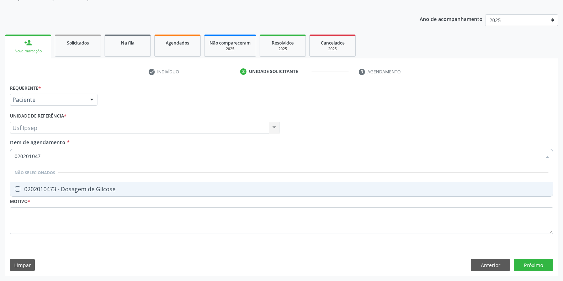
type input "0202010473"
click at [15, 187] on Glicose at bounding box center [17, 188] width 5 height 5
click at [15, 187] on Glicose "checkbox" at bounding box center [12, 188] width 5 height 5
checkbox Glicose "true"
click at [44, 156] on input "0202010473" at bounding box center [278, 156] width 527 height 14
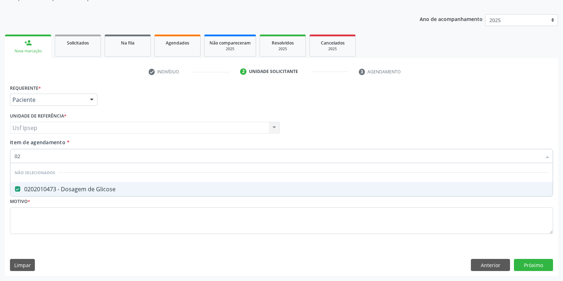
type input "0"
checkbox Glicose "true"
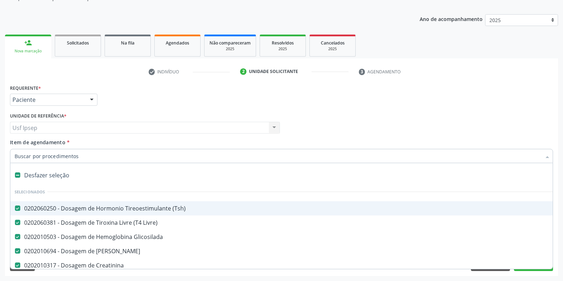
click at [288, 108] on div "Requerente * Paciente Profissional de Saúde Paciente Nenhum resultado encontrad…" at bounding box center [281, 97] width 547 height 28
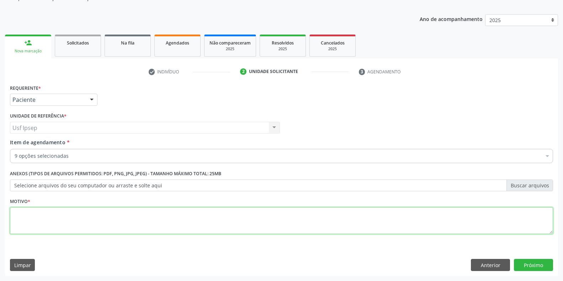
click at [20, 222] on textarea at bounding box center [281, 220] width 543 height 27
type textarea "1"
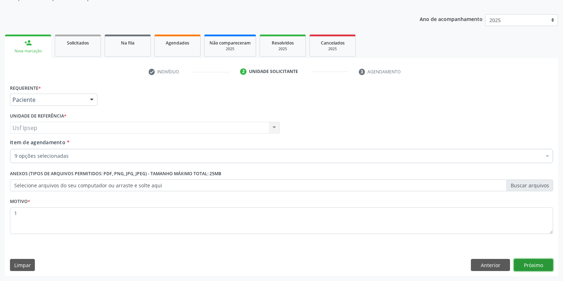
click at [534, 267] on button "Próximo" at bounding box center [533, 265] width 39 height 12
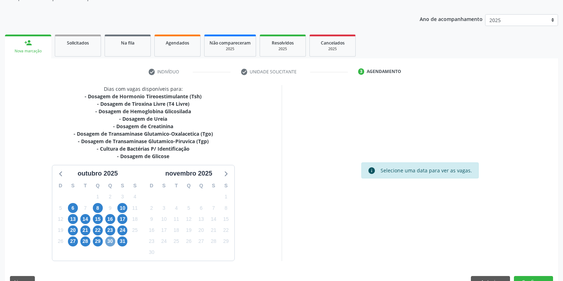
click at [109, 242] on span "30" at bounding box center [110, 241] width 10 height 10
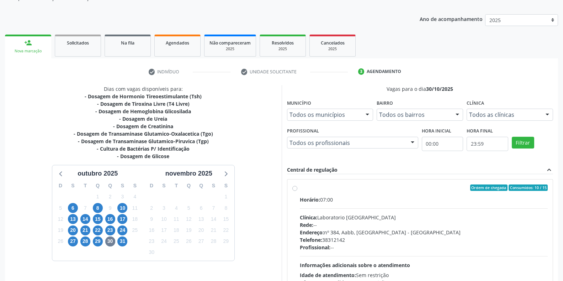
click at [300, 189] on label "Ordem de chegada Consumidos: 10 / 15 Horário: 07:00 Clínica: Laboratorio Sao Fr…" at bounding box center [424, 238] width 248 height 109
click at [295, 189] on input "Ordem de chegada Consumidos: 10 / 15 Horário: 07:00 Clínica: Laboratorio Sao Fr…" at bounding box center [294, 187] width 5 height 6
radio input "true"
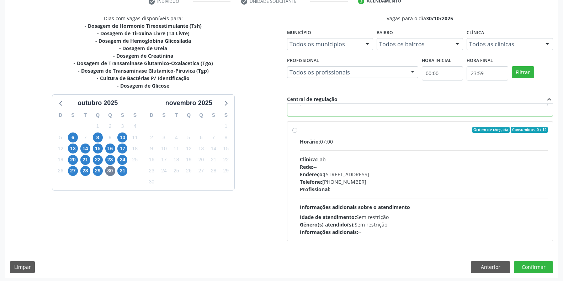
scroll to position [144, 0]
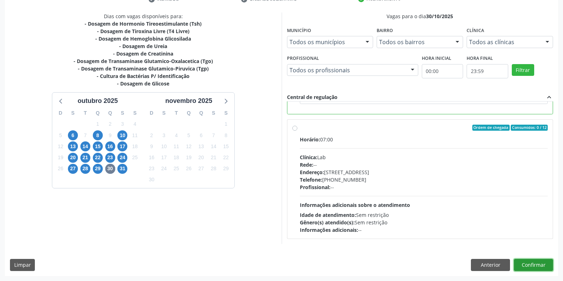
click at [532, 265] on button "Confirmar" at bounding box center [533, 265] width 39 height 12
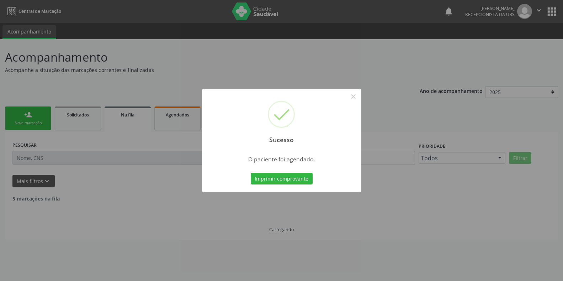
scroll to position [0, 0]
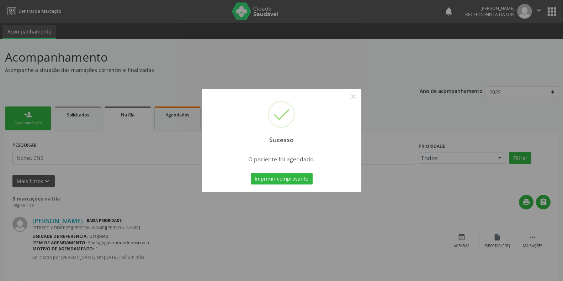
click at [243, 8] on div "Sucesso × O paciente foi agendado. Imprimir comprovante Cancel" at bounding box center [281, 140] width 563 height 281
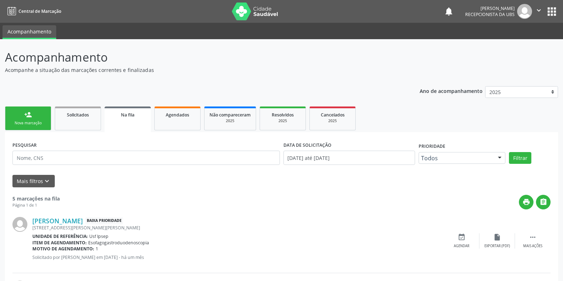
click at [243, 8] on img at bounding box center [255, 11] width 46 height 18
click at [30, 121] on div "Nova marcação" at bounding box center [28, 122] width 36 height 5
click at [34, 125] on div "Nova marcação" at bounding box center [28, 122] width 36 height 5
